Goal: Browse casually: Explore the website without a specific task or goal

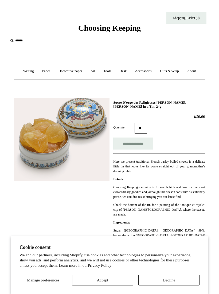
click at [166, 70] on link "Gifts & Wrap +" at bounding box center [169, 71] width 26 height 14
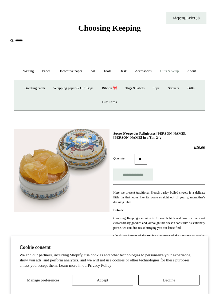
click at [144, 73] on link "Accessories +" at bounding box center [143, 71] width 24 height 14
click at [174, 71] on link "Gifts & Wrap +" at bounding box center [169, 71] width 26 height 14
click at [195, 90] on link "Gifts +" at bounding box center [191, 88] width 14 height 14
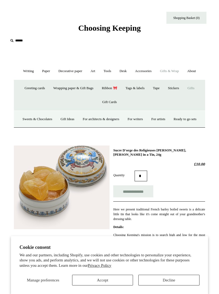
click at [44, 119] on link "Sweets & Chocolates" at bounding box center [37, 119] width 37 height 14
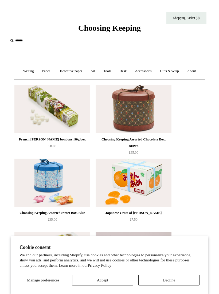
click at [157, 284] on button "Decline" at bounding box center [168, 280] width 61 height 11
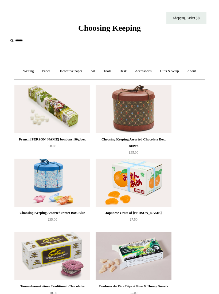
click at [80, 29] on span "Choosing Keeping" at bounding box center [109, 27] width 62 height 9
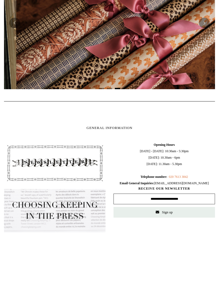
scroll to position [0, 422]
